Goal: Task Accomplishment & Management: Use online tool/utility

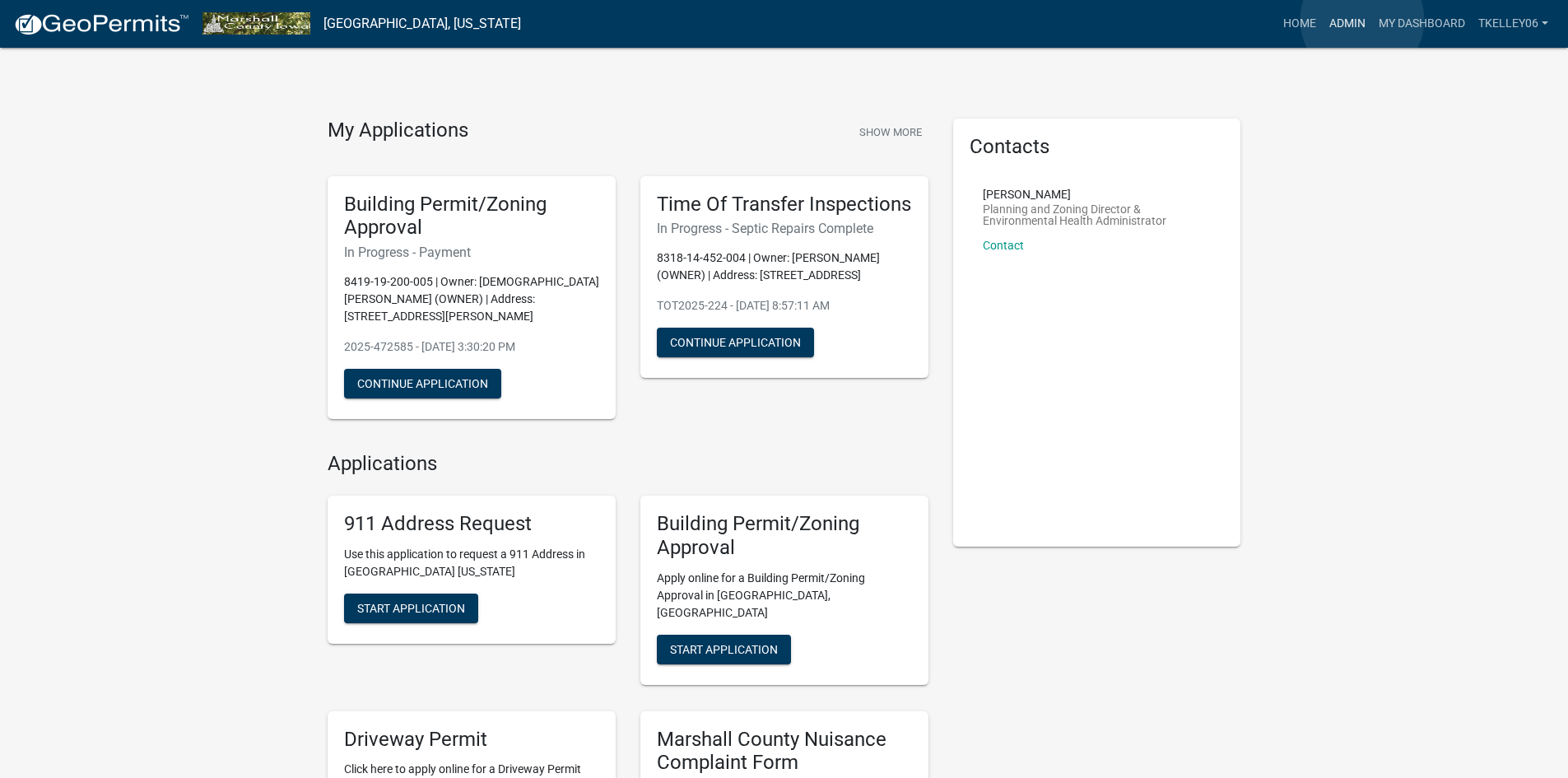
click at [1362, 20] on link "Admin" at bounding box center [1347, 24] width 49 height 32
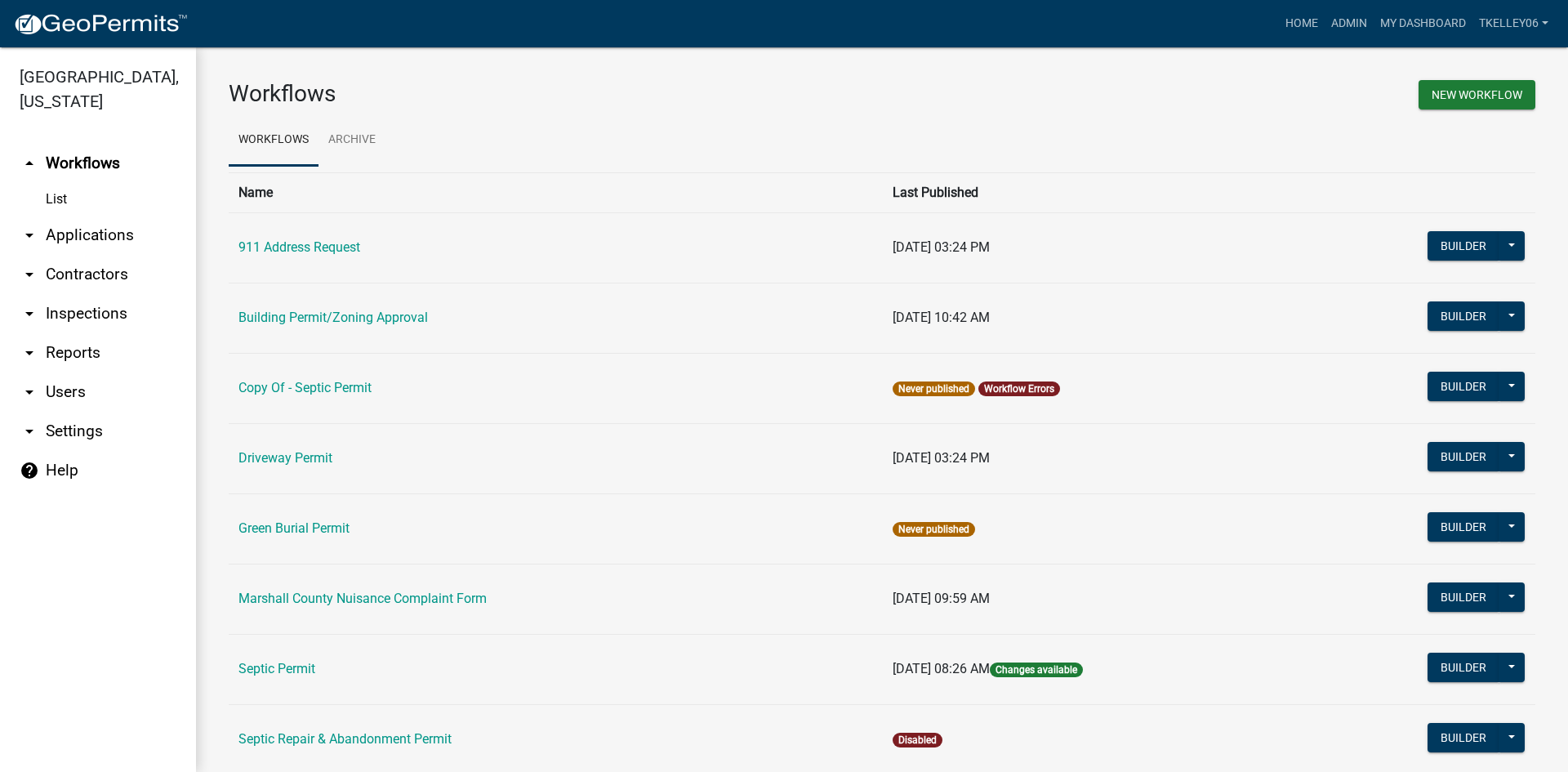
click at [96, 216] on link "arrow_drop_down Applications" at bounding box center [98, 235] width 196 height 39
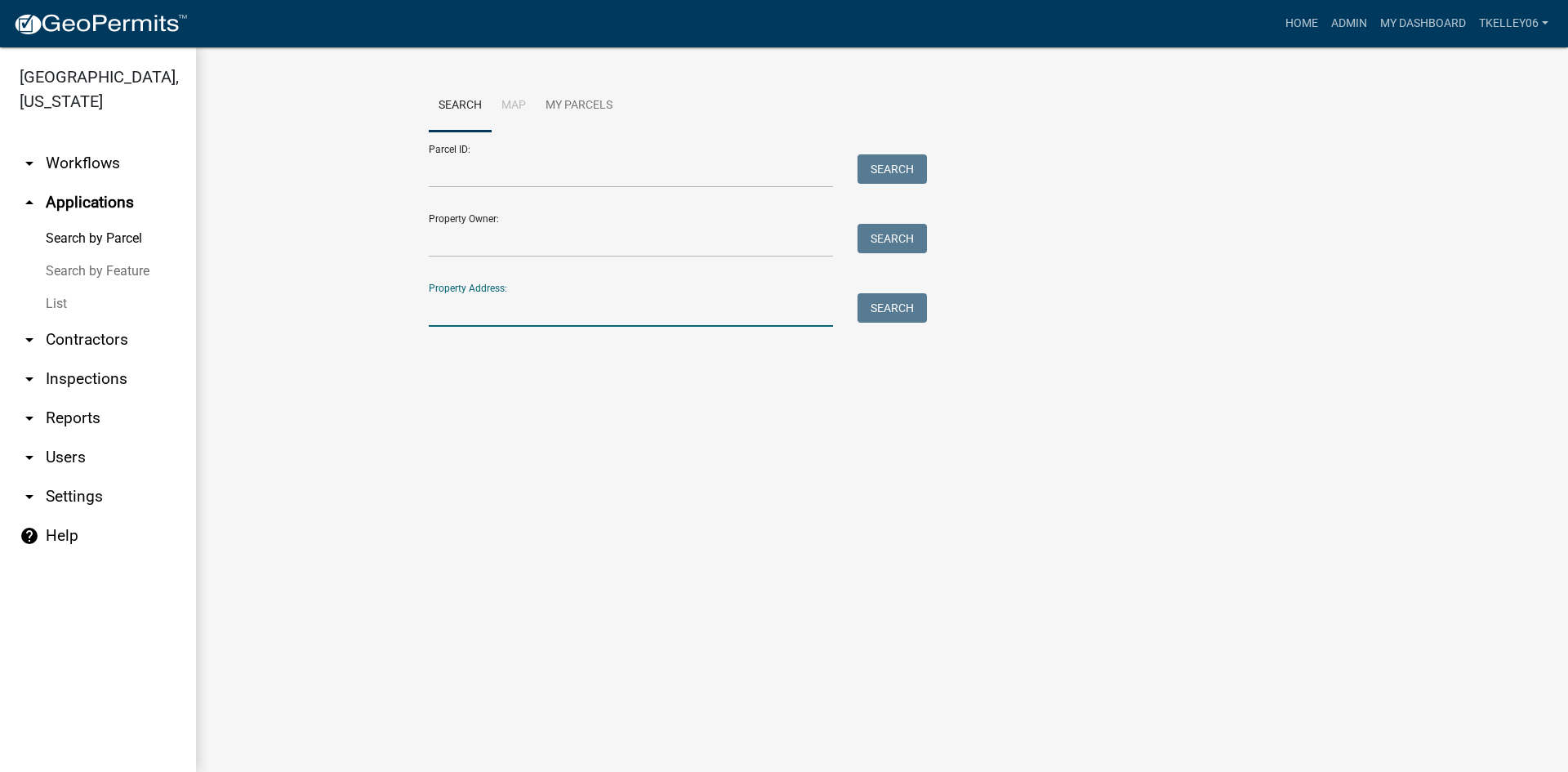
click at [511, 309] on input "Property Address:" at bounding box center [631, 310] width 404 height 34
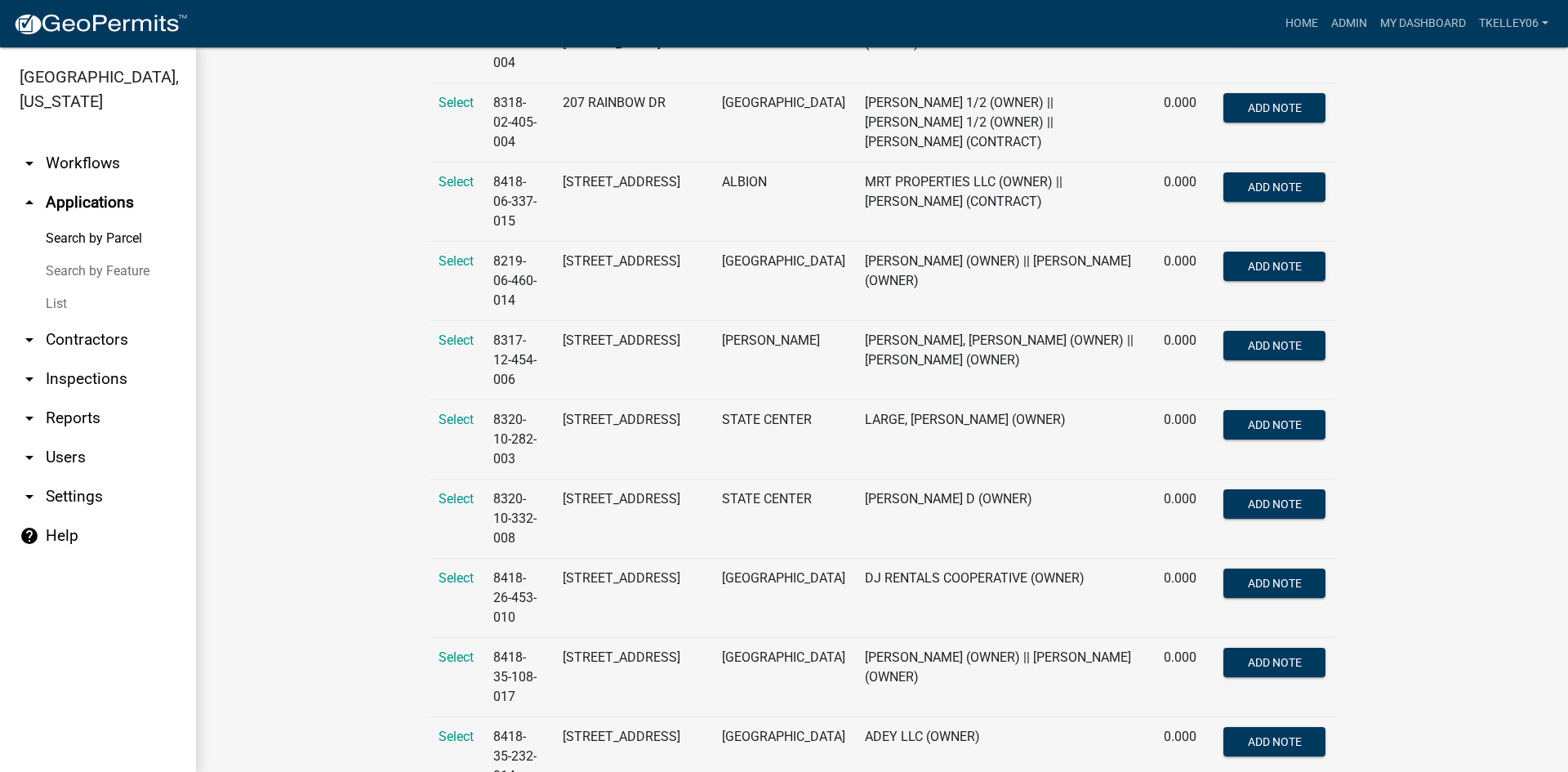
scroll to position [8660, 0]
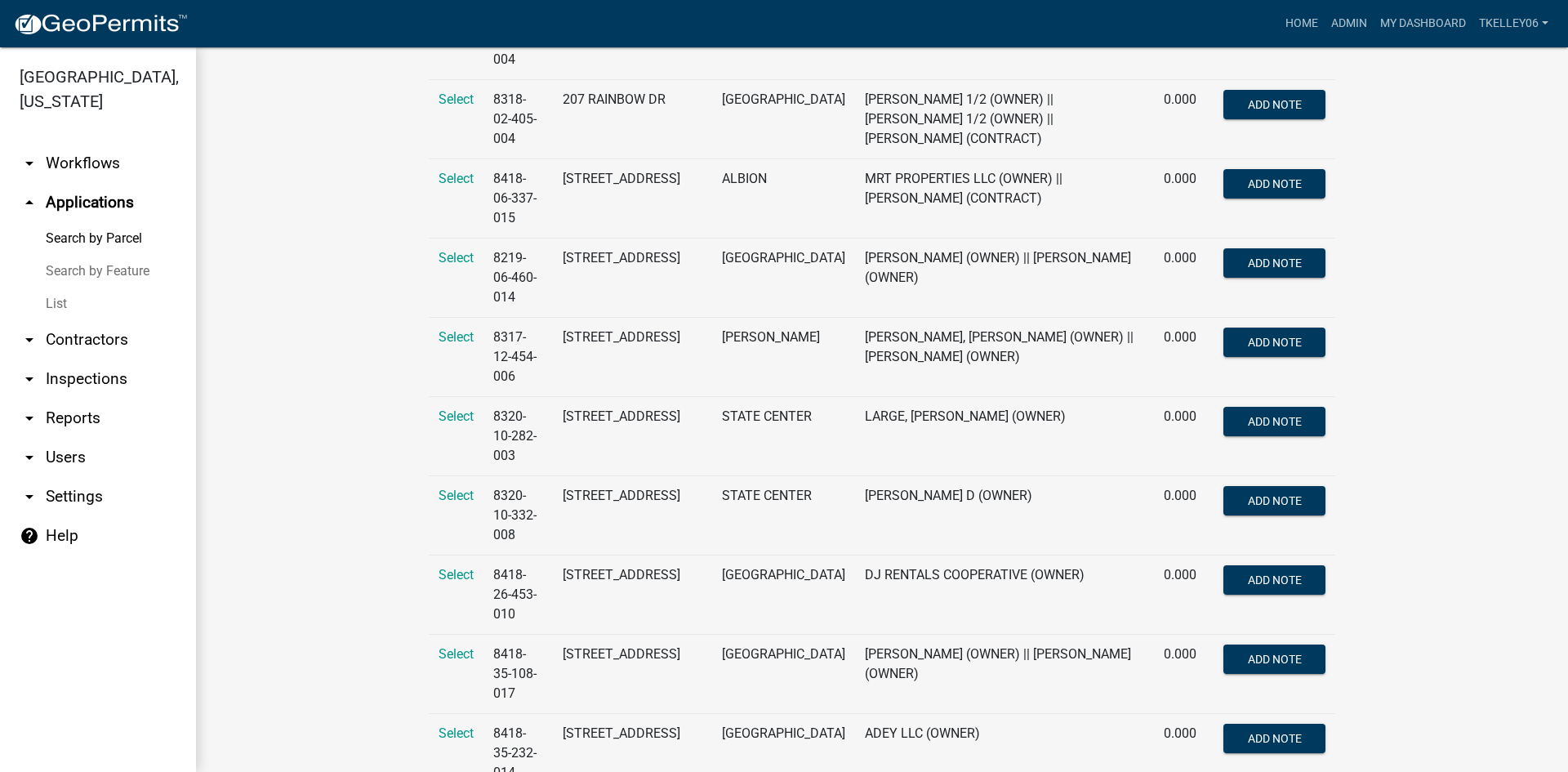
type input "207"
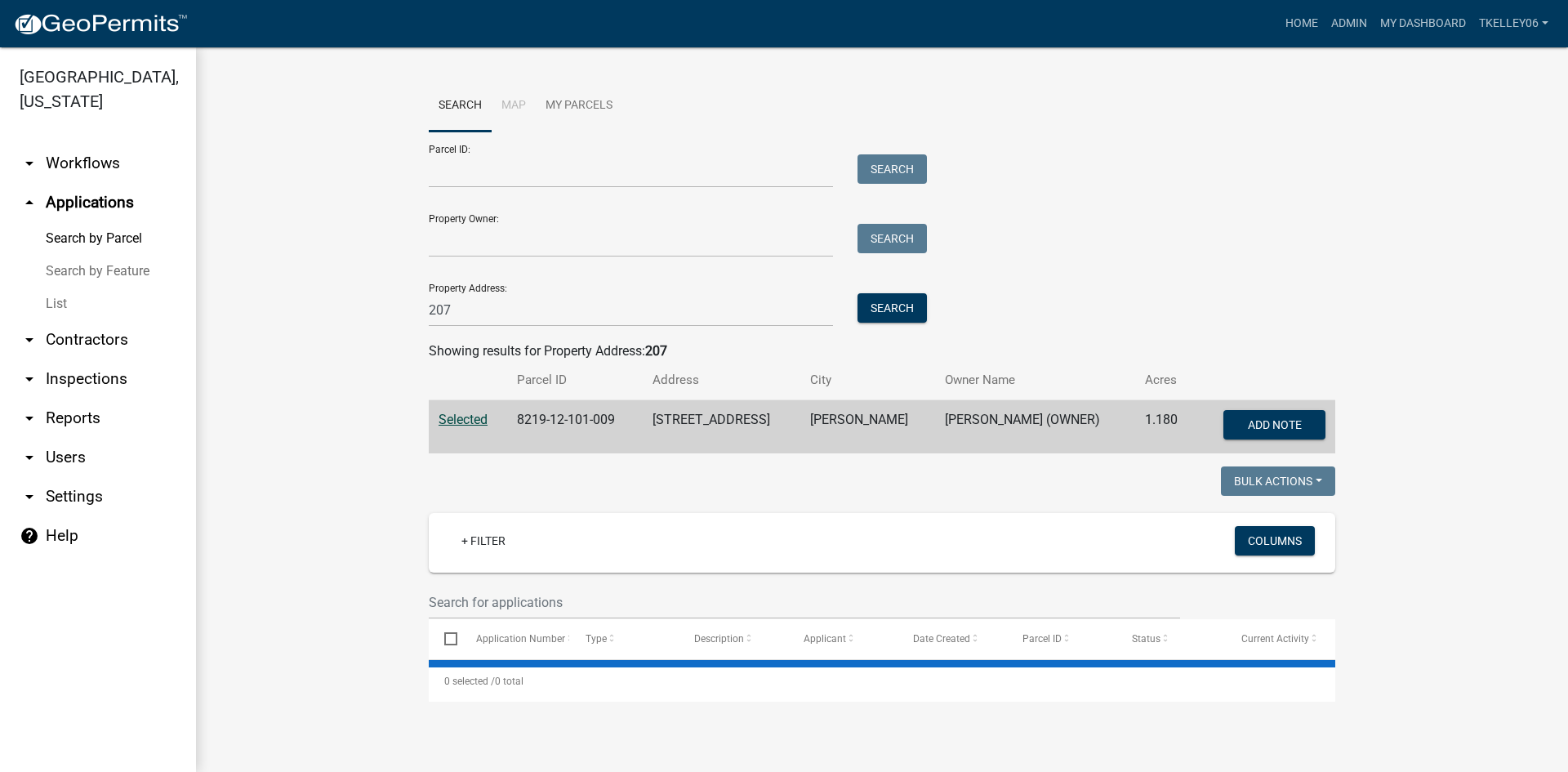
scroll to position [0, 0]
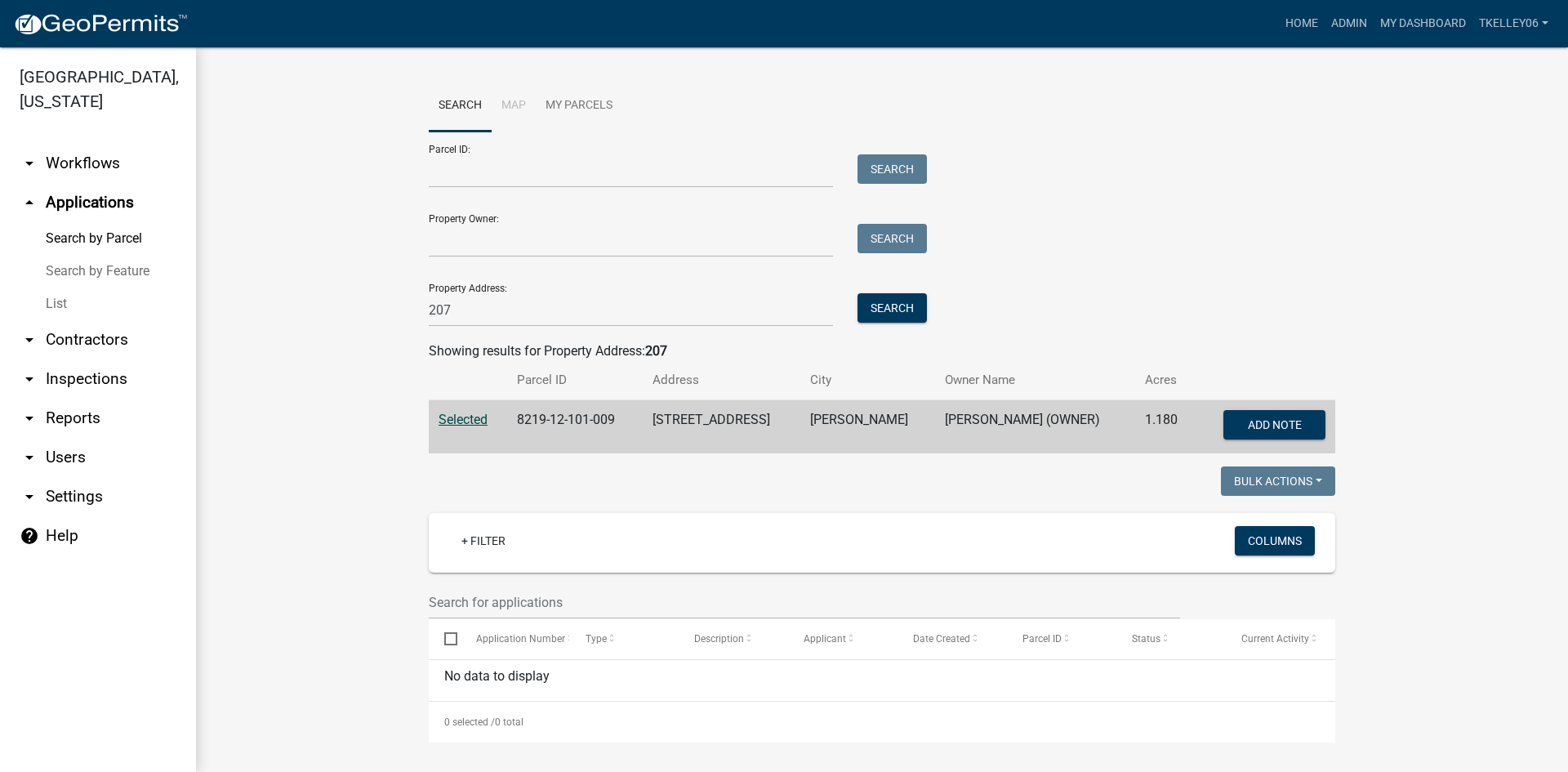
scroll to position [3, 0]
